Goal: Transaction & Acquisition: Download file/media

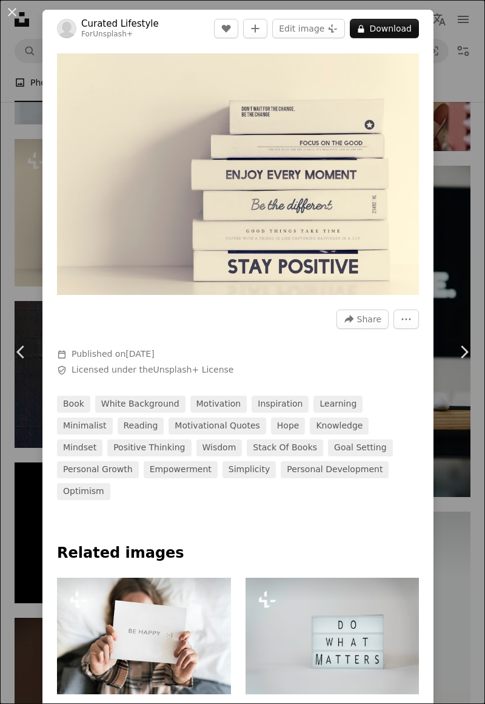
scroll to position [0, 94]
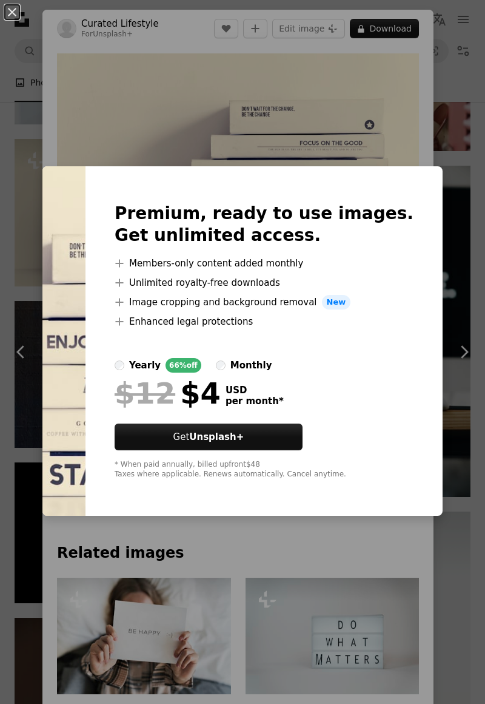
click at [419, 113] on div "An X shape Premium, ready to use images. Get unlimited access. A plus sign Memb…" at bounding box center [242, 352] width 485 height 704
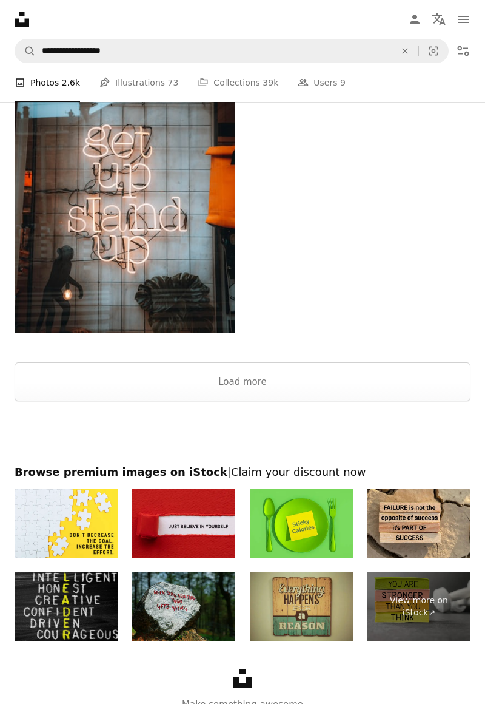
scroll to position [2872, 0]
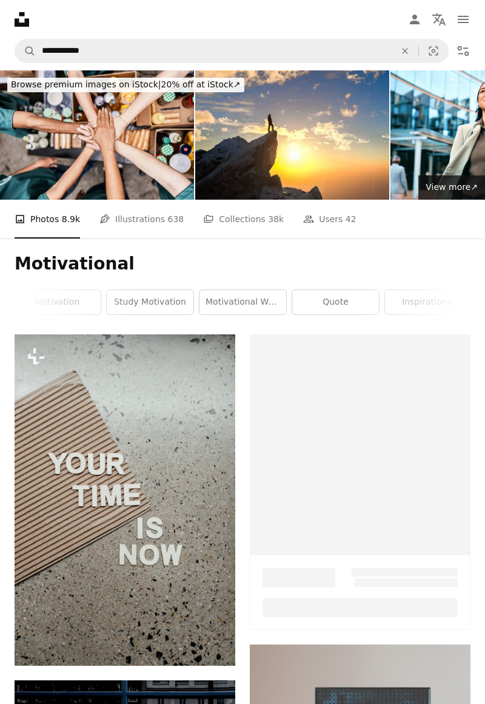
scroll to position [1885, 0]
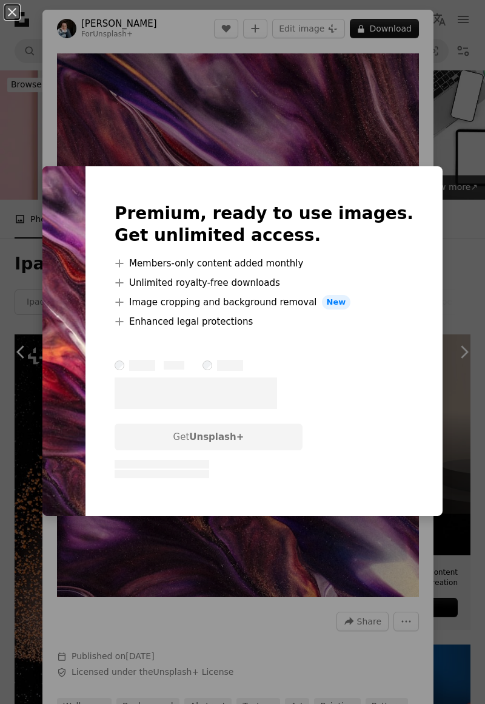
scroll to position [2004, 0]
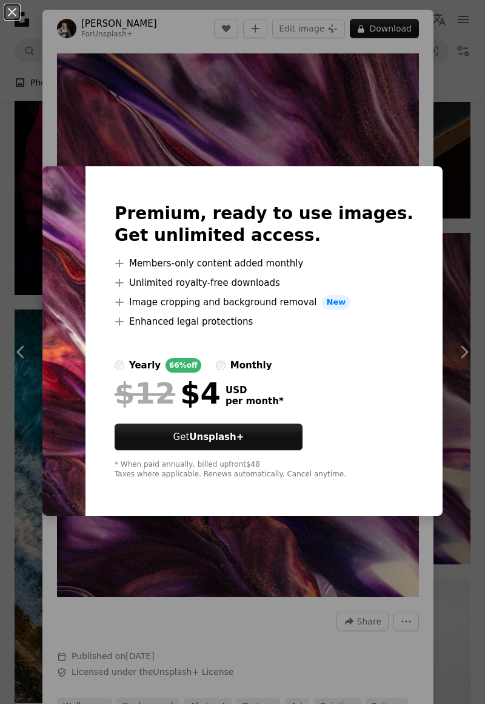
click at [467, 315] on div "An X shape Premium, ready to use images. Get unlimited access. A plus sign Memb…" at bounding box center [242, 352] width 485 height 704
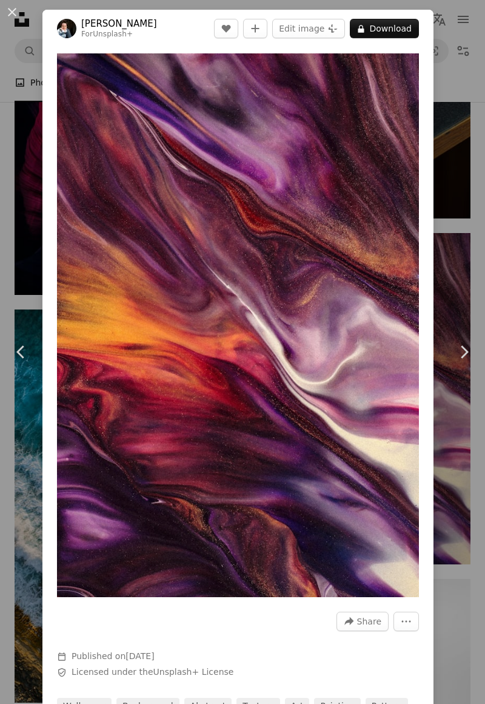
click at [11, 10] on button "An X shape" at bounding box center [12, 12] width 15 height 15
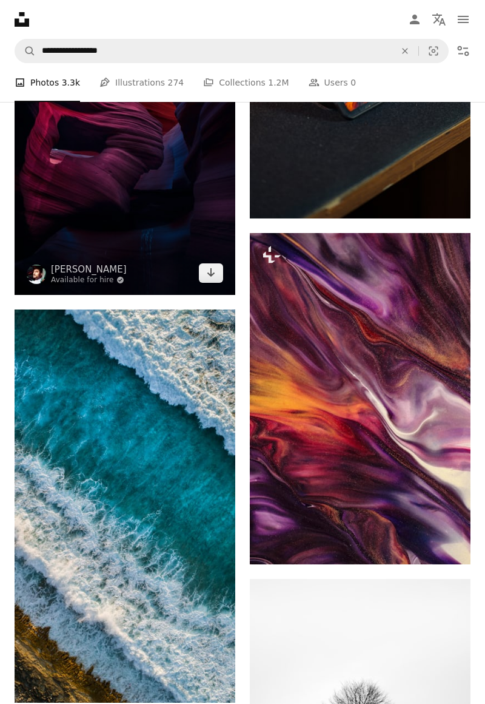
click at [78, 198] on img at bounding box center [125, 129] width 221 height 331
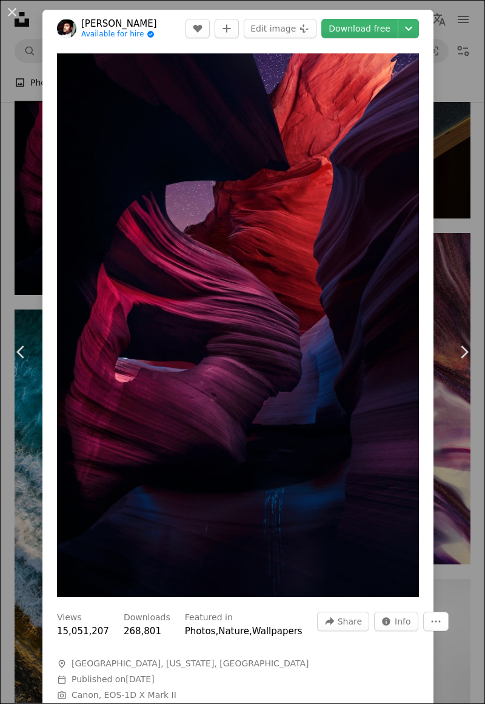
click at [454, 235] on div "An X shape Chevron left Chevron right [PERSON_NAME] Available for hire A checkm…" at bounding box center [242, 352] width 485 height 704
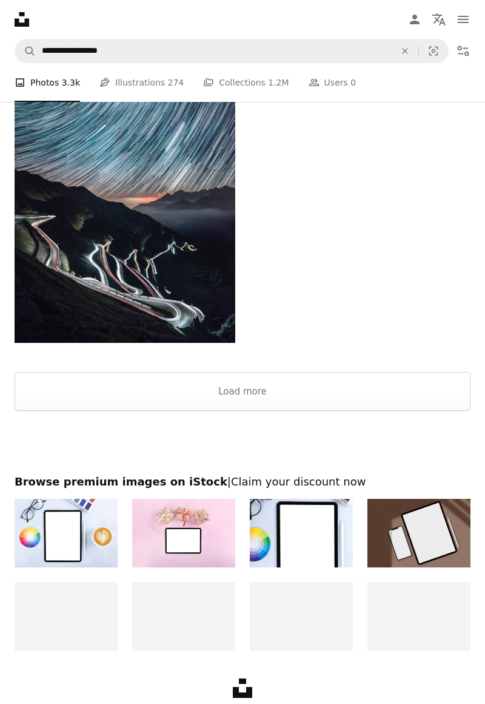
scroll to position [3401, 0]
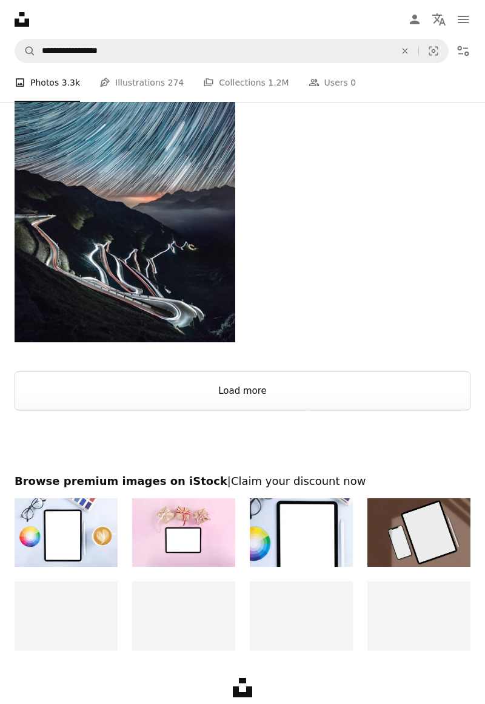
click at [362, 402] on button "Load more" at bounding box center [243, 390] width 456 height 39
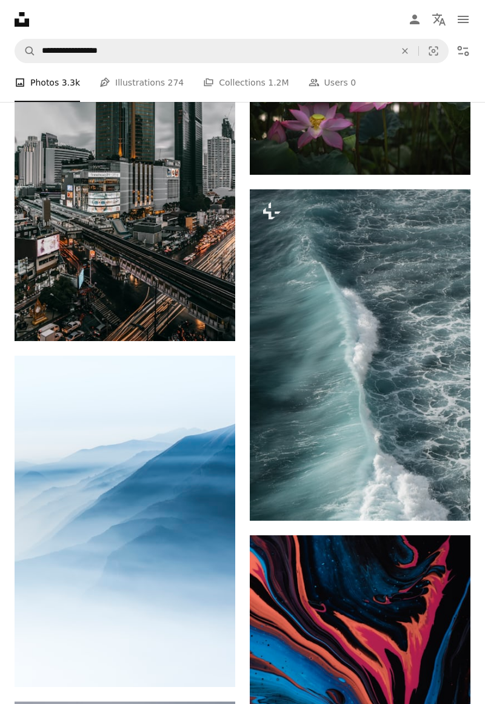
scroll to position [7351, 0]
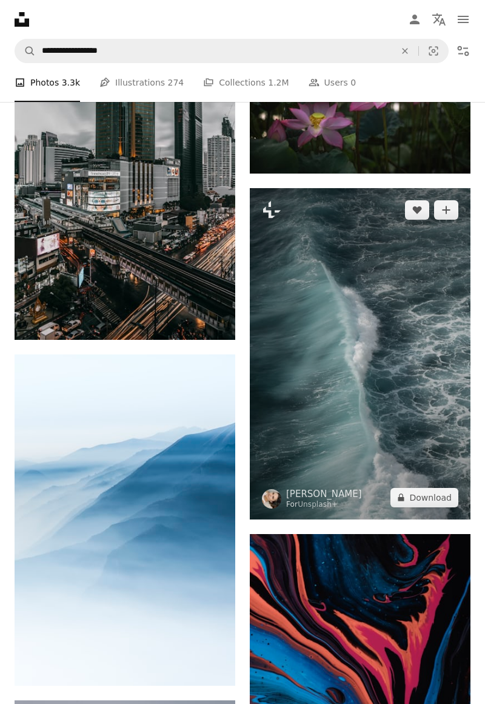
click at [422, 428] on img at bounding box center [360, 353] width 221 height 331
click at [434, 409] on img at bounding box center [360, 353] width 221 height 331
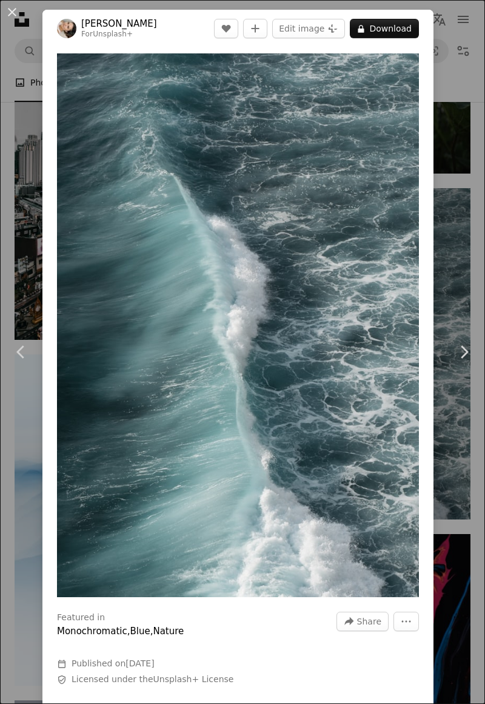
click at [476, 119] on div "An X shape Chevron left Chevron right [PERSON_NAME] For Unsplash+ A heart A plu…" at bounding box center [242, 352] width 485 height 704
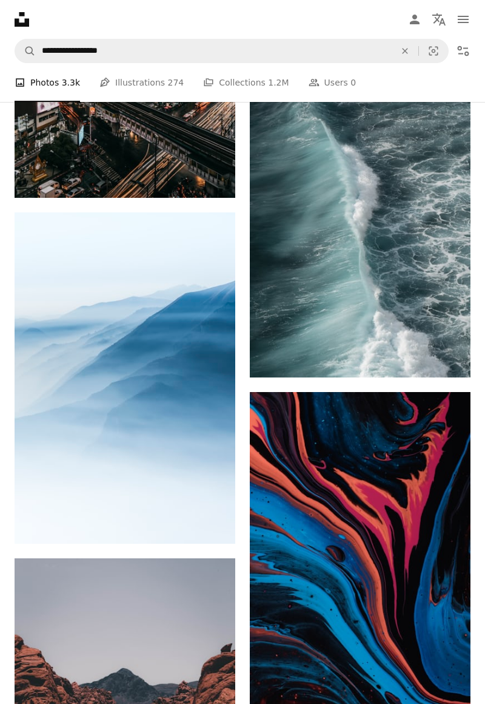
scroll to position [7496, 0]
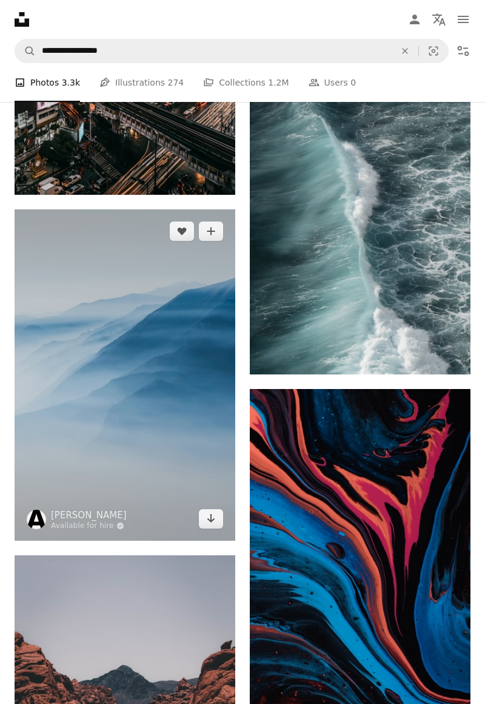
click at [101, 304] on img at bounding box center [125, 374] width 221 height 331
click at [101, 312] on img at bounding box center [125, 374] width 221 height 331
click at [84, 398] on img at bounding box center [125, 374] width 221 height 331
click at [91, 390] on img at bounding box center [125, 374] width 221 height 331
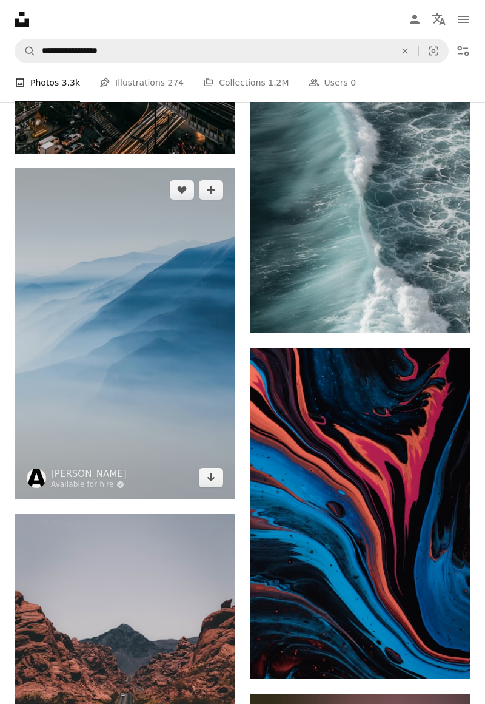
scroll to position [7539, 0]
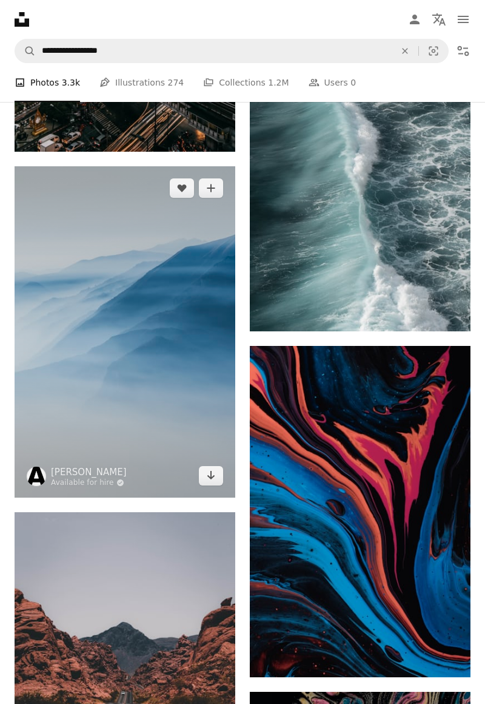
click at [188, 412] on img at bounding box center [125, 331] width 221 height 331
click at [210, 479] on icon "Download" at bounding box center [211, 475] width 8 height 8
